Goal: Check status

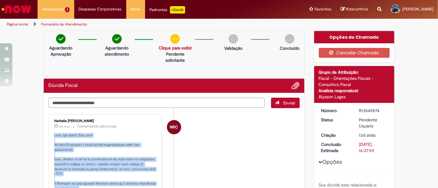
drag, startPoint x: 85, startPoint y: 160, endPoint x: 52, endPoint y: 136, distance: 41.3
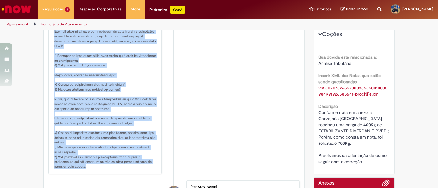
scroll to position [137, 0]
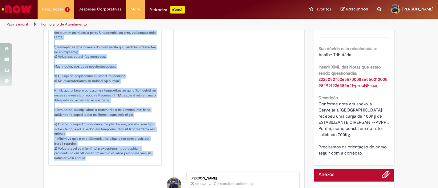
click at [138, 69] on p "Histórico de tíquete" at bounding box center [105, 79] width 103 height 164
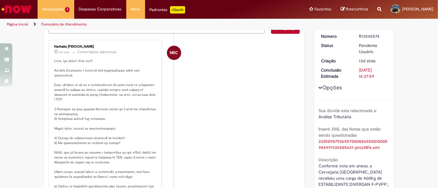
scroll to position [68, 0]
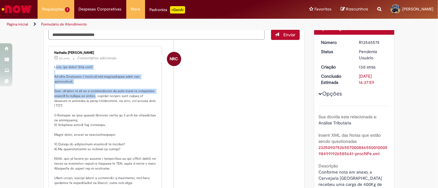
drag, startPoint x: 52, startPoint y: 64, endPoint x: 113, endPoint y: 93, distance: 67.1
click at [113, 93] on p "Histórico de tíquete" at bounding box center [105, 147] width 103 height 164
click at [66, 86] on p "Histórico de tíquete" at bounding box center [105, 147] width 103 height 164
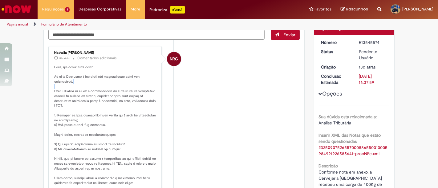
drag, startPoint x: 51, startPoint y: 90, endPoint x: 148, endPoint y: 82, distance: 96.7
click at [148, 82] on p "Histórico de tíquete" at bounding box center [105, 147] width 103 height 164
drag, startPoint x: 51, startPoint y: 112, endPoint x: 126, endPoint y: 118, distance: 75.4
click at [127, 118] on div "Nathalia [PERSON_NAME] 12h atrás 12 horas atrás Comentários adicionais" at bounding box center [105, 140] width 110 height 184
drag, startPoint x: 49, startPoint y: 125, endPoint x: 101, endPoint y: 122, distance: 51.5
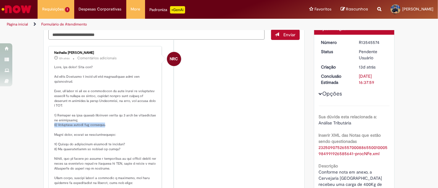
click at [101, 122] on div "Nathalia [PERSON_NAME] 12h atrás 12 horas atrás Comentários adicionais" at bounding box center [105, 140] width 110 height 184
drag, startPoint x: 52, startPoint y: 134, endPoint x: 101, endPoint y: 134, distance: 49.3
click at [101, 134] on p "Histórico de tíquete" at bounding box center [105, 147] width 103 height 164
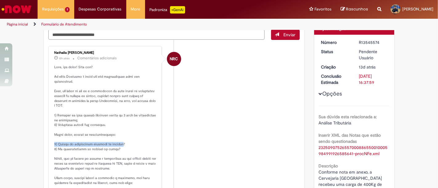
drag, startPoint x: 52, startPoint y: 144, endPoint x: 122, endPoint y: 143, distance: 70.2
click at [122, 143] on p "Histórico de tíquete" at bounding box center [105, 147] width 103 height 164
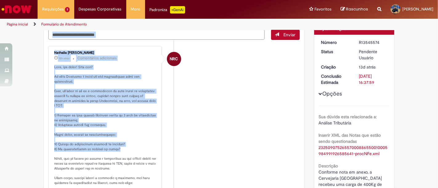
drag, startPoint x: 117, startPoint y: 150, endPoint x: 46, endPoint y: 148, distance: 70.9
click at [48, 148] on div "Nathalia [PERSON_NAME] 12h atrás 12 horas atrás Comentários adicionais" at bounding box center [104, 140] width 113 height 188
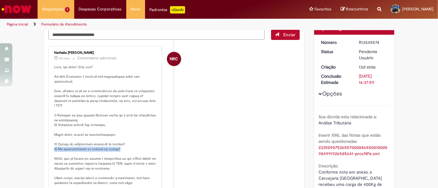
scroll to position [103, 0]
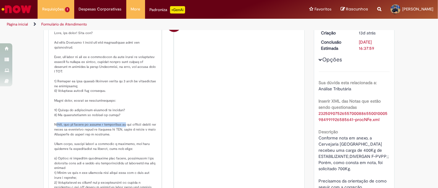
drag, startPoint x: 54, startPoint y: 124, endPoint x: 124, endPoint y: 124, distance: 70.5
click at [124, 124] on p "Histórico de tíquete" at bounding box center [105, 113] width 103 height 164
drag, startPoint x: 58, startPoint y: 144, endPoint x: 143, endPoint y: 139, distance: 85.1
click at [143, 139] on p "Histórico de tíquete" at bounding box center [105, 113] width 103 height 164
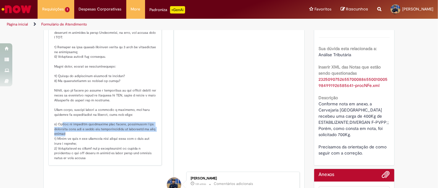
drag, startPoint x: 57, startPoint y: 122, endPoint x: 100, endPoint y: 133, distance: 44.1
click at [100, 133] on p "Histórico de tíquete" at bounding box center [105, 79] width 103 height 164
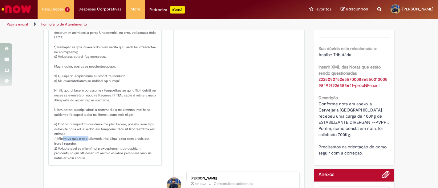
drag, startPoint x: 60, startPoint y: 137, endPoint x: 85, endPoint y: 140, distance: 25.1
click at [85, 140] on p "Histórico de tíquete" at bounding box center [105, 79] width 103 height 164
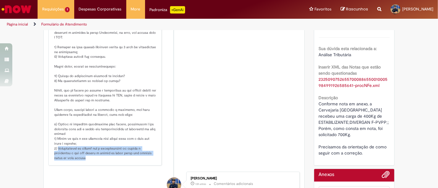
drag, startPoint x: 55, startPoint y: 147, endPoint x: 88, endPoint y: 156, distance: 34.5
click at [88, 156] on p "Histórico de tíquete" at bounding box center [105, 79] width 103 height 164
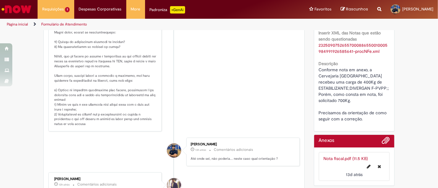
click at [104, 104] on p "Histórico de tíquete" at bounding box center [105, 44] width 103 height 164
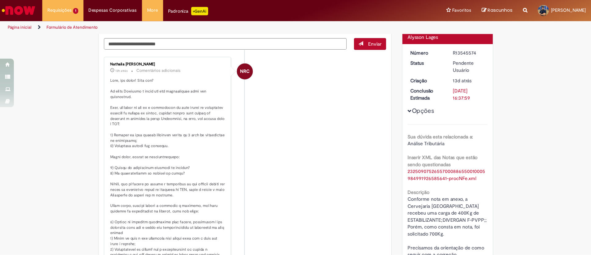
scroll to position [64, 0]
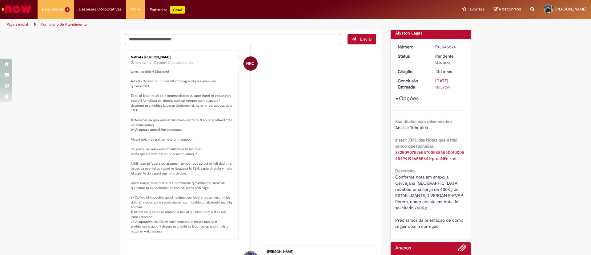
click at [313, 110] on li "NRC Nathalia [PERSON_NAME] 12h atrás 12 horas atrás Comentários adicionais" at bounding box center [250, 144] width 251 height 188
click at [27, 6] on img "Ir para a Homepage" at bounding box center [17, 9] width 32 height 12
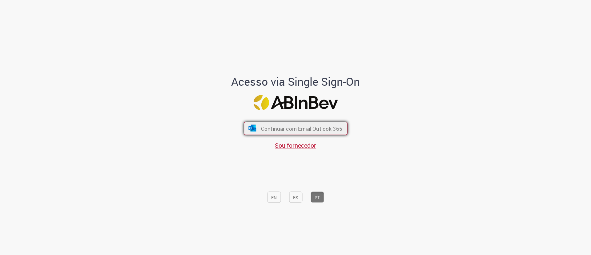
click at [318, 128] on font "Continuar com Email Outlook 365" at bounding box center [301, 128] width 81 height 7
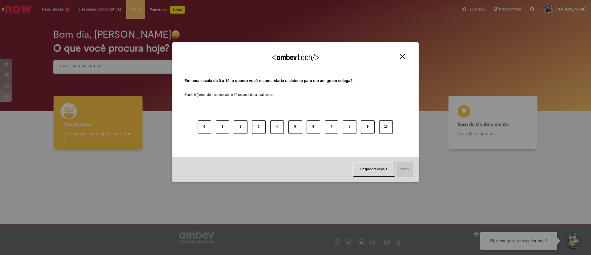
click at [403, 56] on img "Close" at bounding box center [402, 56] width 5 height 5
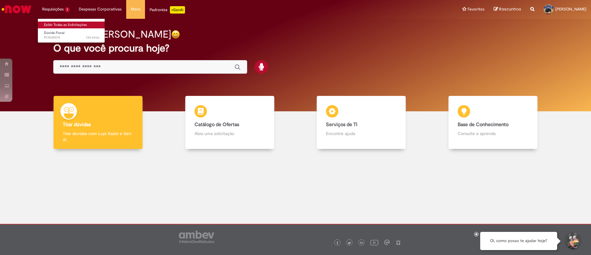
click at [73, 23] on link "Exibir Todas as Solicitações" at bounding box center [72, 25] width 68 height 7
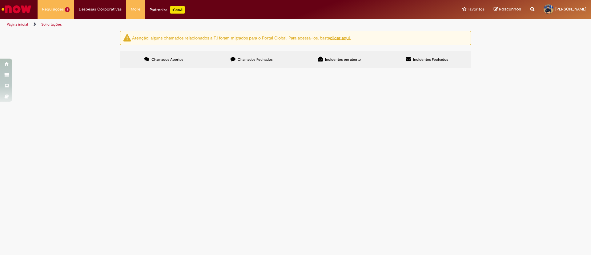
click at [248, 54] on label "Chamados Fechados" at bounding box center [252, 59] width 88 height 17
drag, startPoint x: 188, startPoint y: 111, endPoint x: 215, endPoint y: 158, distance: 53.9
click at [0, 0] on td "Conforme notas em anexos, recebemos uma notificação da revenda sobre produtos q…" at bounding box center [0, 0] width 0 height 0
copy span "Conforme notas em anexos, recebemos uma notificação da revenda sobre produtos q…"
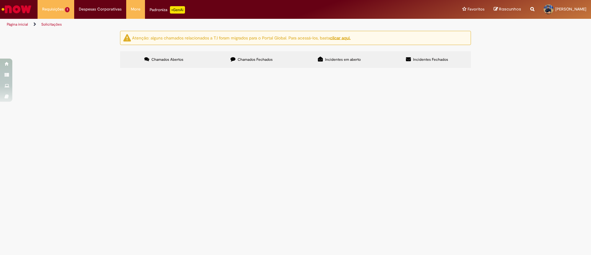
copy span "Conforme notas em anexos, recebemos uma notificação da revenda sobre produtos q…"
